Goal: Transaction & Acquisition: Purchase product/service

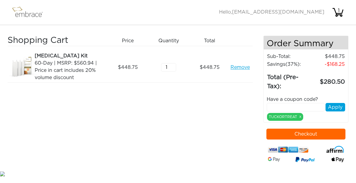
click at [306, 134] on button "Checkout" at bounding box center [305, 134] width 79 height 11
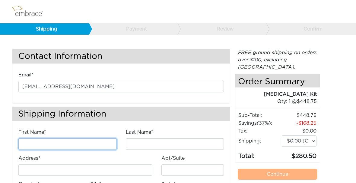
click at [41, 147] on input "First Name*" at bounding box center [67, 143] width 98 height 11
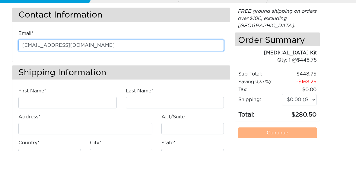
click at [197, 71] on input "[EMAIL_ADDRESS][DOMAIN_NAME]" at bounding box center [120, 76] width 205 height 11
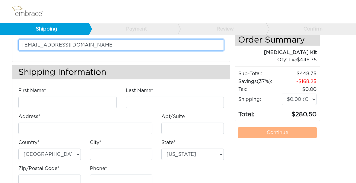
scroll to position [41, 0]
